Goal: Find specific page/section: Find specific page/section

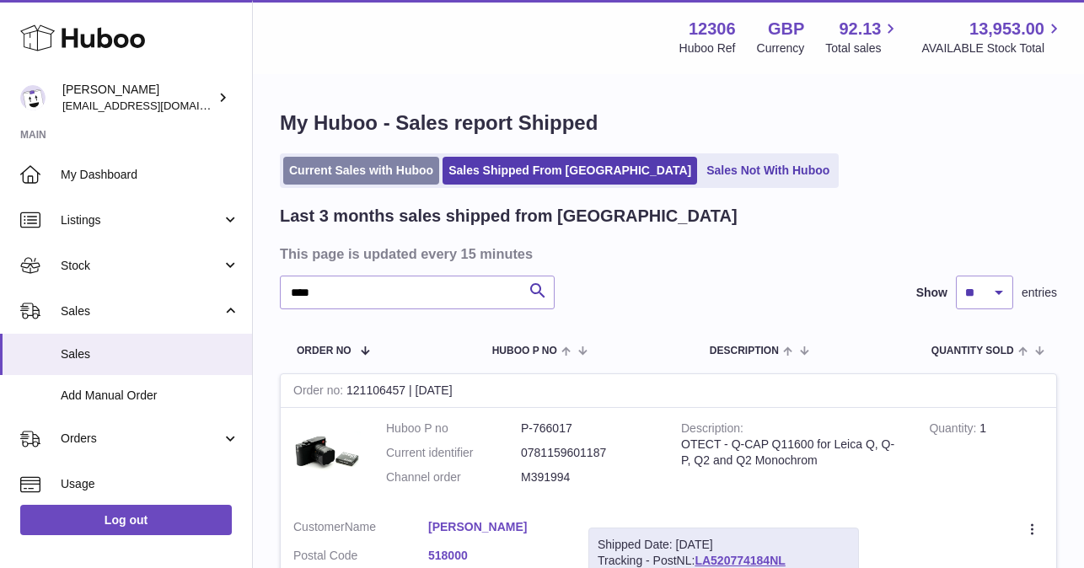
click at [330, 181] on link "Current Sales with Huboo" at bounding box center [361, 171] width 156 height 28
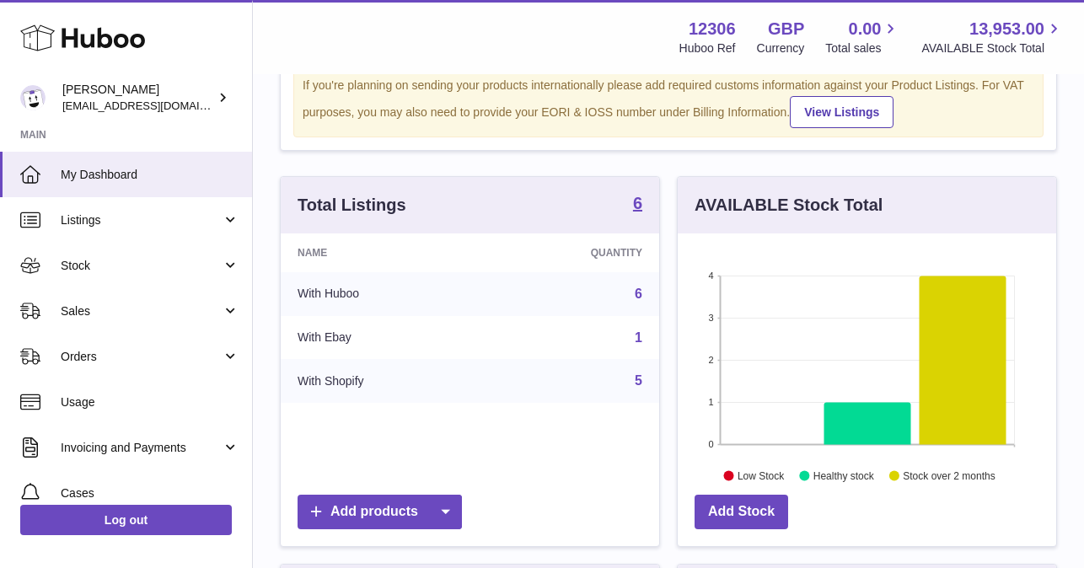
scroll to position [164, 0]
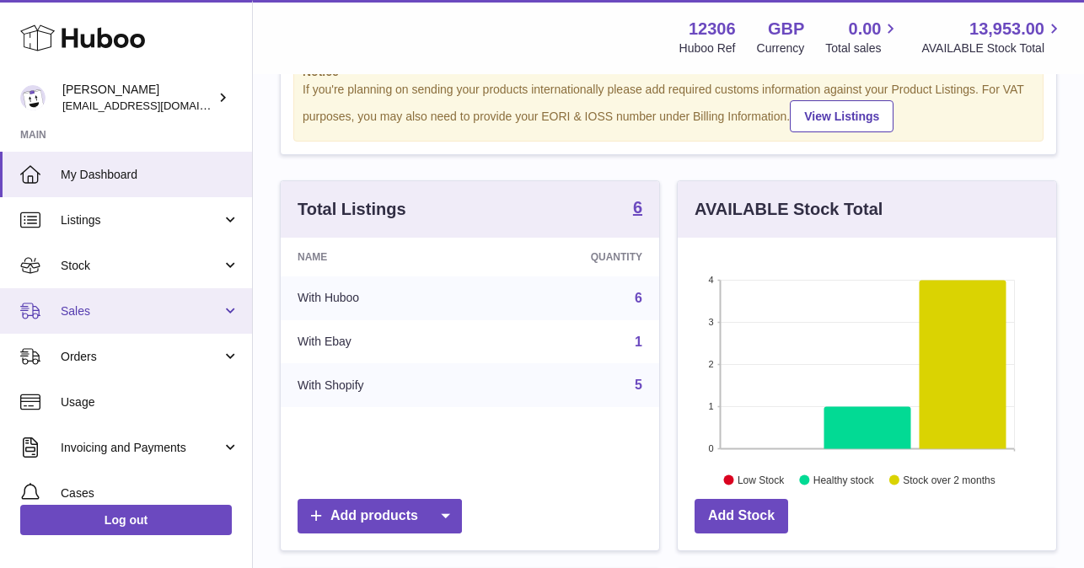
click at [82, 318] on span "Sales" at bounding box center [141, 312] width 161 height 16
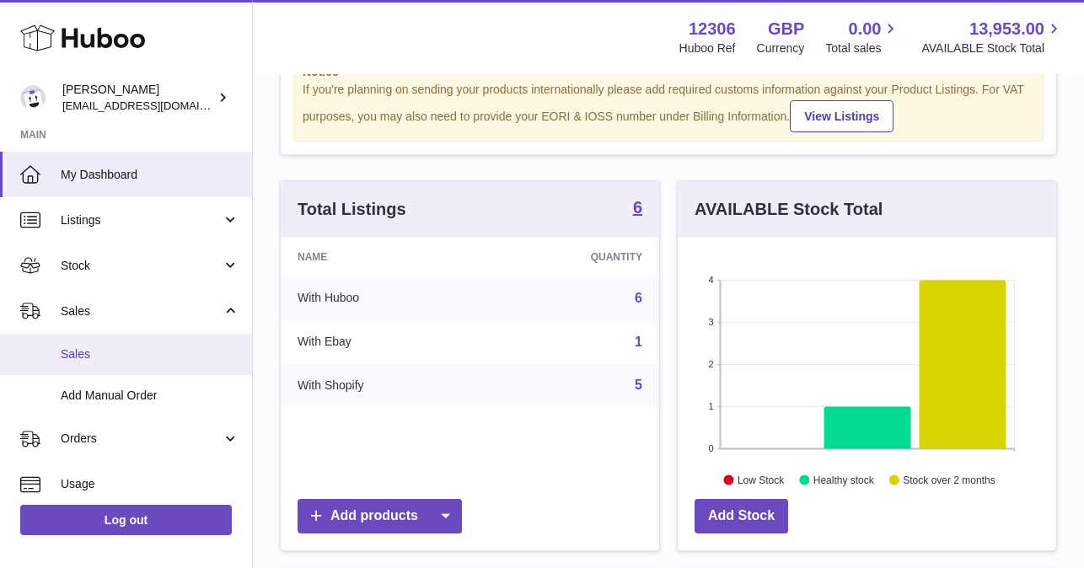
click at [82, 353] on span "Sales" at bounding box center [150, 354] width 179 height 16
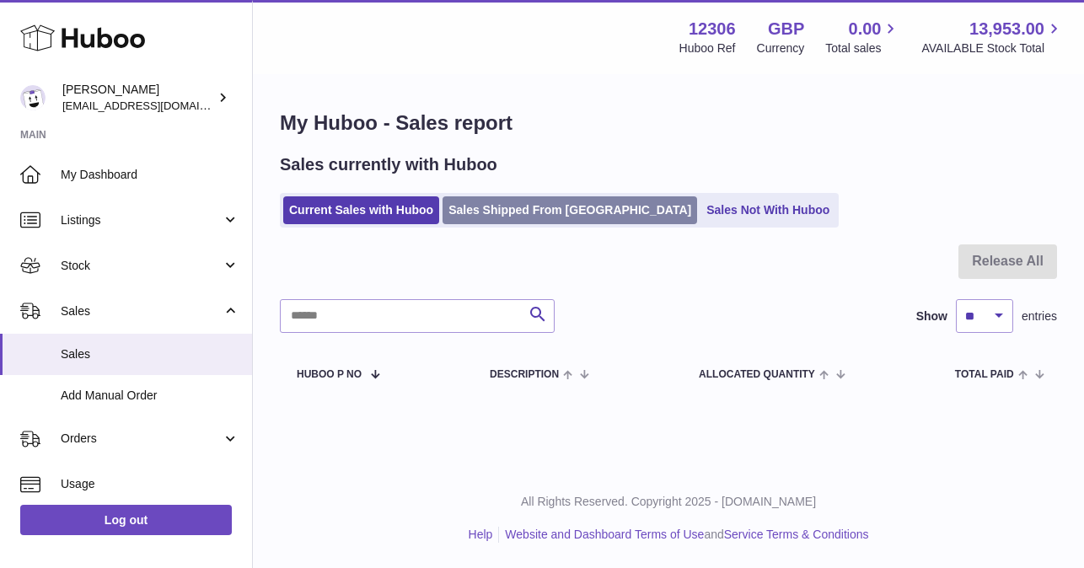
click at [471, 202] on link "Sales Shipped From [GEOGRAPHIC_DATA]" at bounding box center [570, 210] width 255 height 28
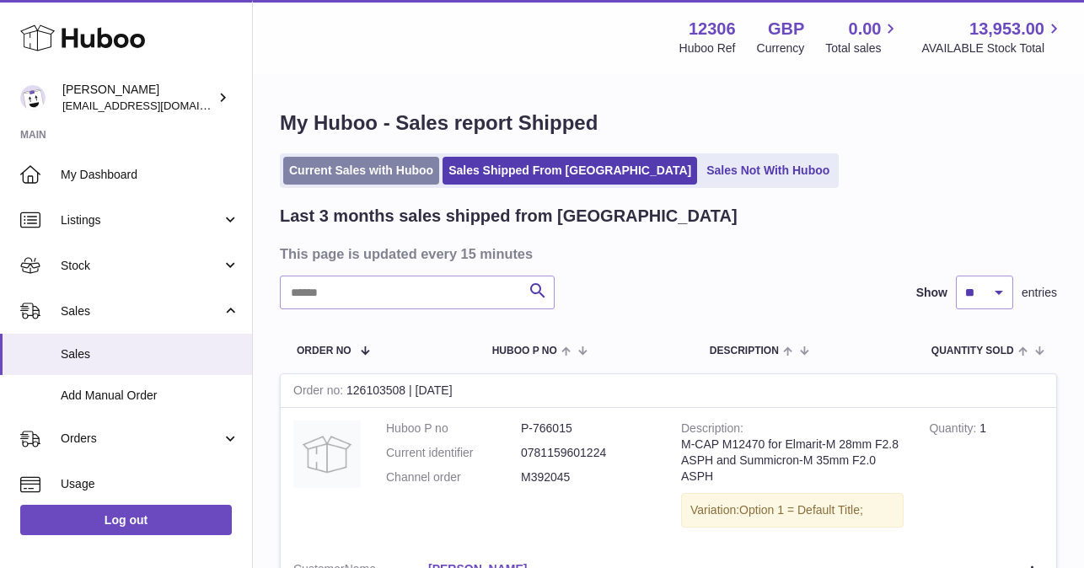
click at [337, 173] on link "Current Sales with Huboo" at bounding box center [361, 171] width 156 height 28
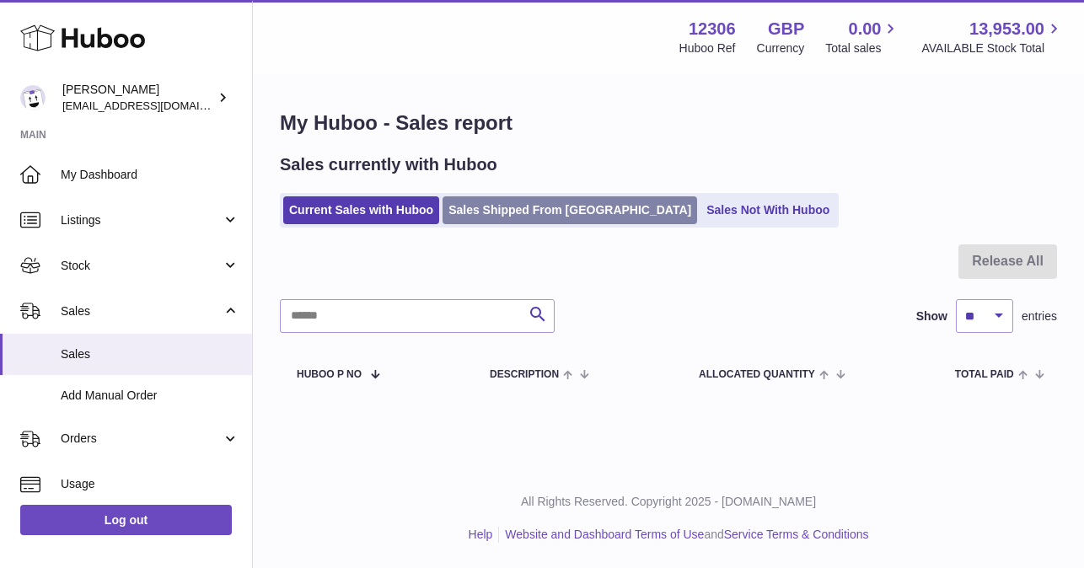
click at [498, 209] on link "Sales Shipped From [GEOGRAPHIC_DATA]" at bounding box center [570, 210] width 255 height 28
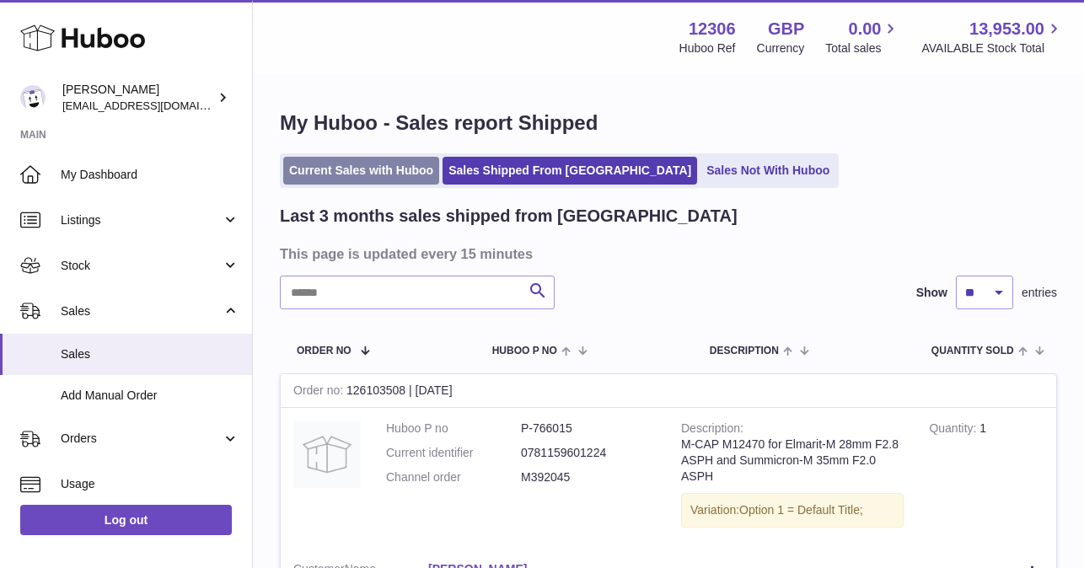
click at [345, 164] on link "Current Sales with Huboo" at bounding box center [361, 171] width 156 height 28
